Goal: Information Seeking & Learning: Learn about a topic

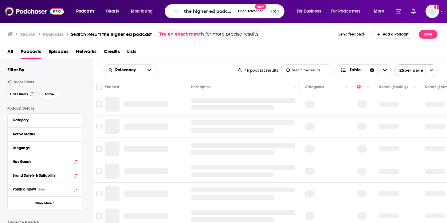
drag, startPoint x: 275, startPoint y: 11, endPoint x: 238, endPoint y: 14, distance: 37.2
click at [274, 11] on button "Search podcasts, credits, & more..." at bounding box center [274, 11] width 7 height 7
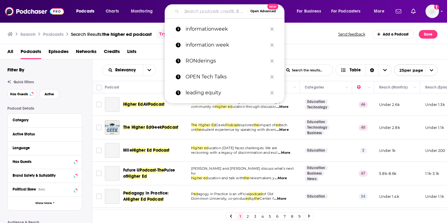
click at [219, 14] on input "Search podcasts, credits, & more..." at bounding box center [214, 11] width 66 height 10
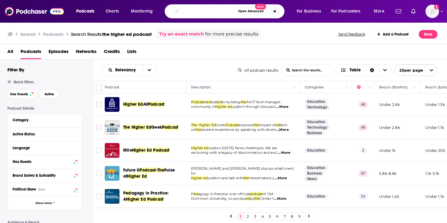
scroll to position [0, 56]
type input "bringing the human back to human resources"
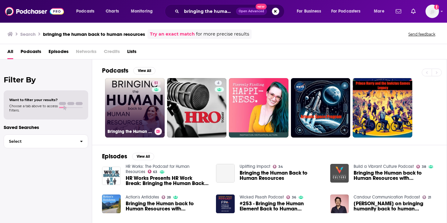
click at [130, 98] on link "51 Bringing the Human back to Human Resources" at bounding box center [135, 108] width 60 height 60
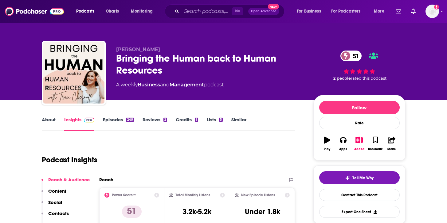
click at [106, 123] on link "Episodes 249" at bounding box center [118, 124] width 31 height 14
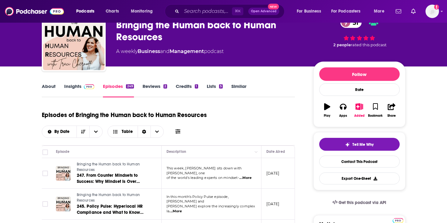
scroll to position [30, 0]
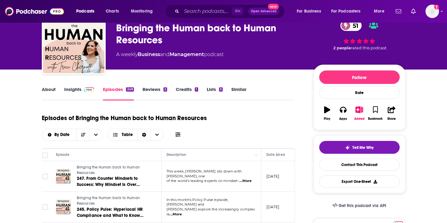
click at [52, 90] on link "About" at bounding box center [49, 94] width 14 height 14
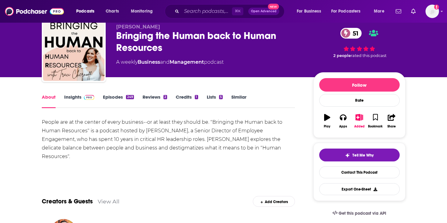
scroll to position [14, 0]
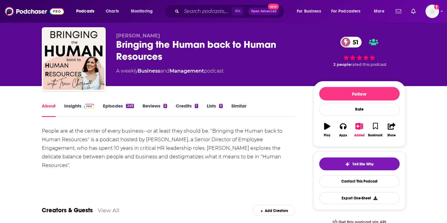
click at [77, 108] on link "Insights" at bounding box center [79, 110] width 30 height 14
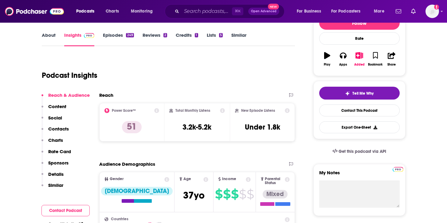
scroll to position [86, 0]
